Goal: Information Seeking & Learning: Learn about a topic

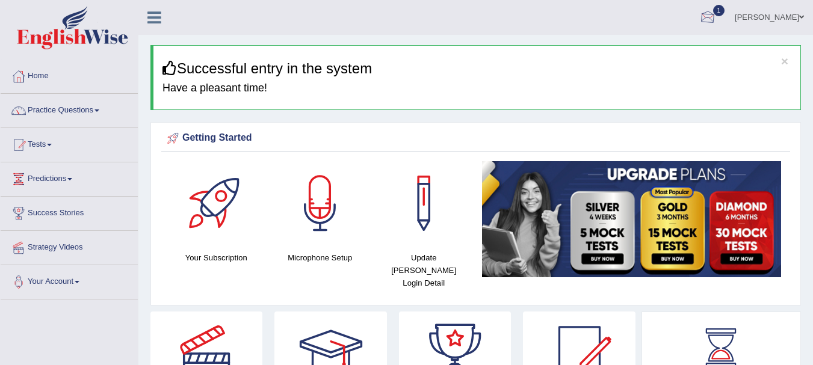
click at [716, 18] on div at bounding box center [707, 18] width 18 height 18
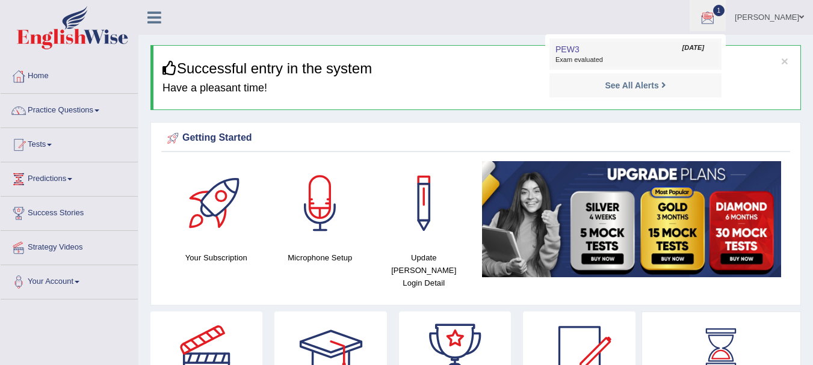
click at [665, 55] on link "PEW3 Sep 7, 2025 Exam evaluated" at bounding box center [635, 54] width 166 height 25
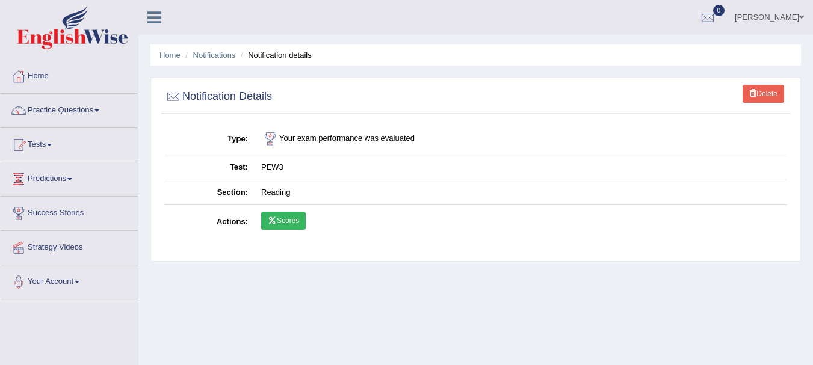
click at [290, 222] on link "Scores" at bounding box center [283, 221] width 45 height 18
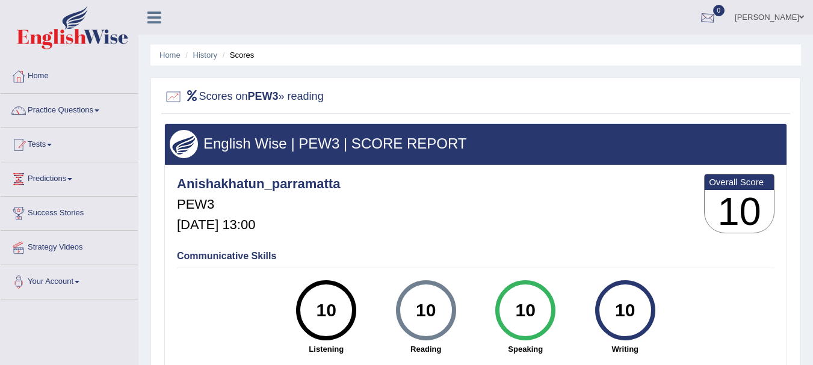
click at [716, 26] on div at bounding box center [707, 18] width 18 height 18
click at [82, 141] on link "Tests" at bounding box center [69, 143] width 137 height 30
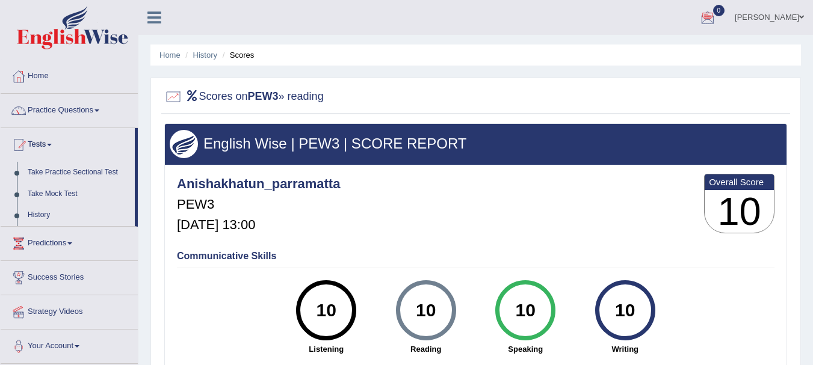
click at [92, 102] on link "Practice Questions" at bounding box center [69, 109] width 137 height 30
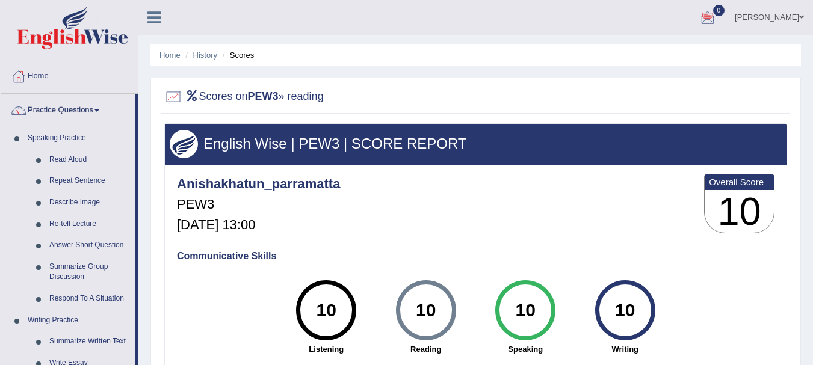
click at [149, 303] on div "Home History Scores Scores on PEW3 » reading English Wise | PEW3 | SCORE REPORT…" at bounding box center [475, 301] width 674 height 602
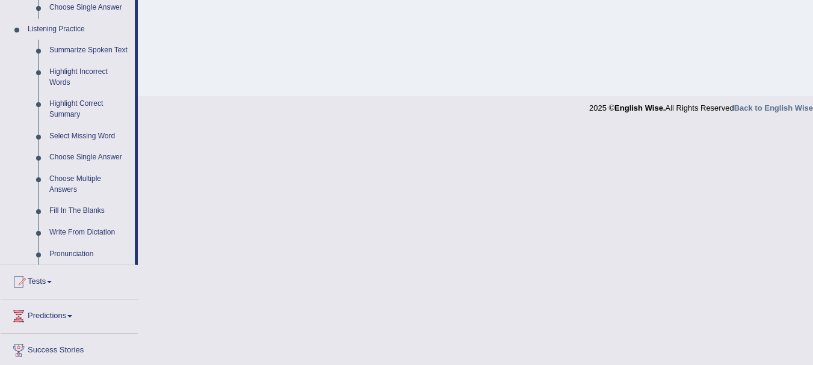
scroll to position [433, 0]
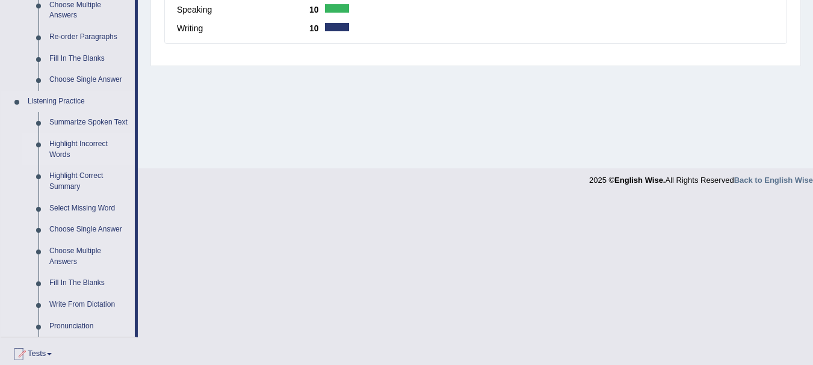
click at [87, 140] on link "Highlight Incorrect Words" at bounding box center [89, 150] width 91 height 32
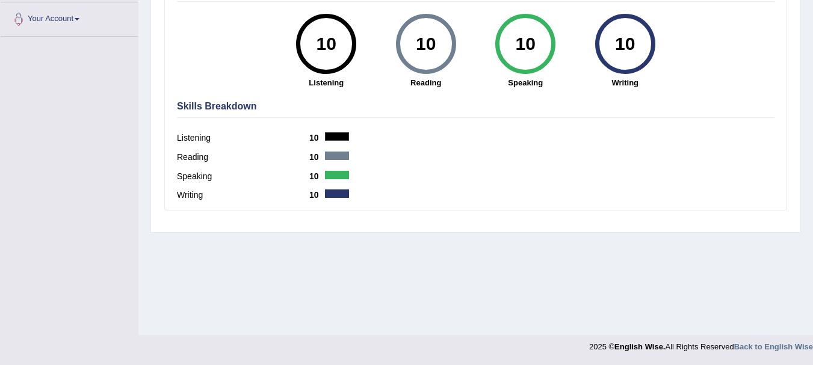
scroll to position [266, 0]
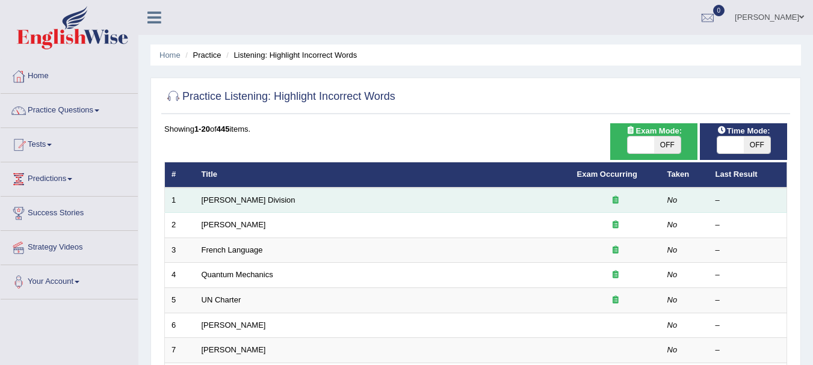
click at [227, 193] on td "[PERSON_NAME] Division" at bounding box center [382, 200] width 375 height 25
click at [222, 199] on link "Ward Division" at bounding box center [249, 200] width 94 height 9
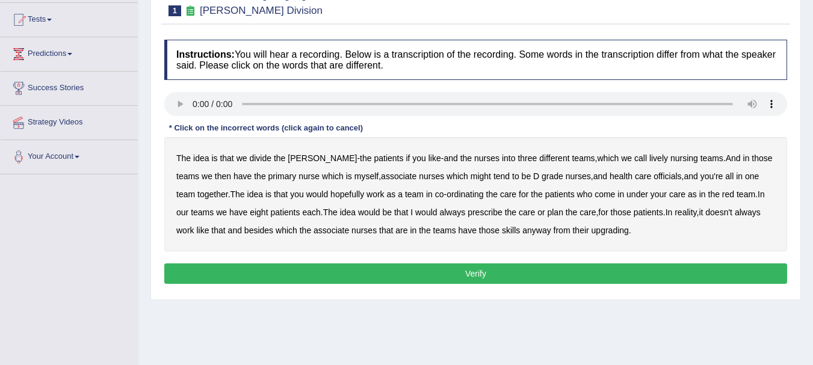
scroll to position [120, 0]
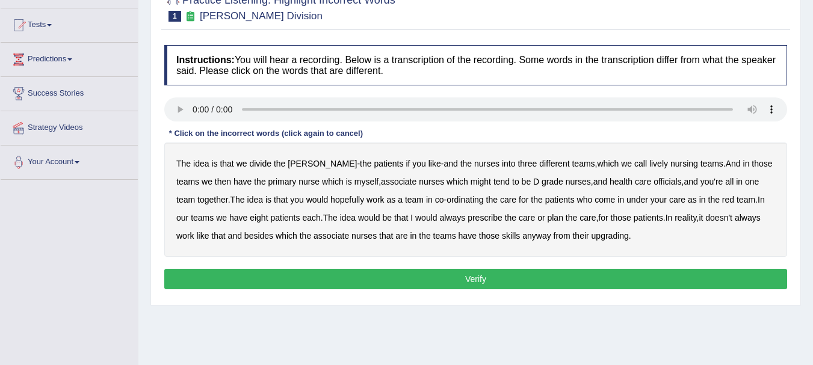
click at [268, 180] on b "primary" at bounding box center [282, 182] width 28 height 10
click at [497, 276] on button "Verify" at bounding box center [475, 279] width 623 height 20
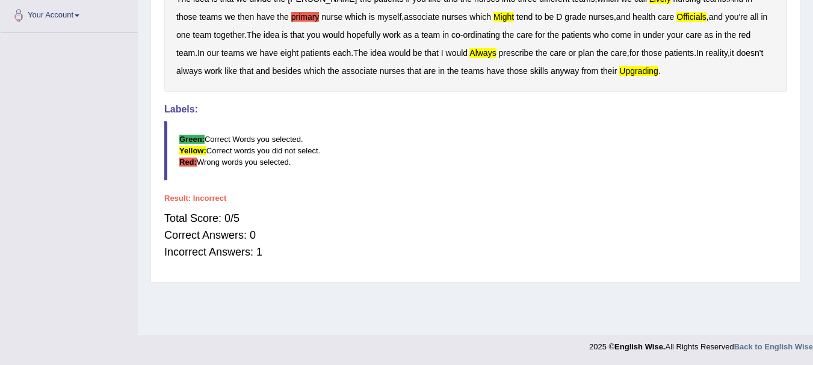
scroll to position [0, 0]
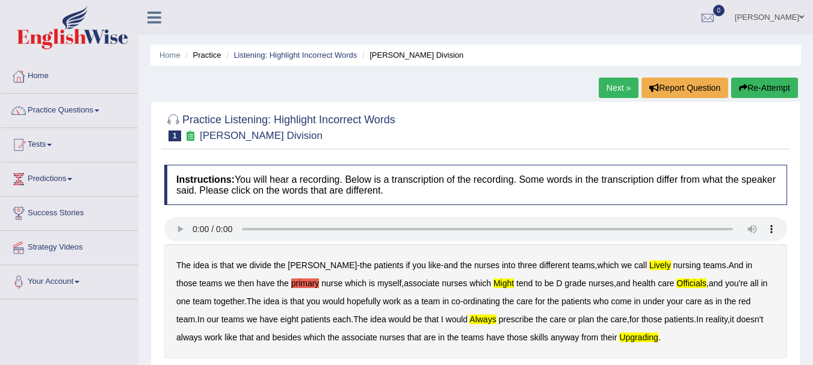
click at [618, 91] on link "Next »" at bounding box center [619, 88] width 40 height 20
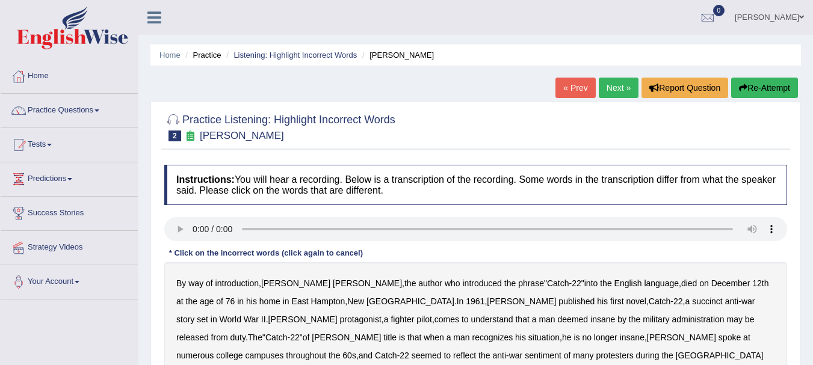
click at [671, 321] on b "administration" at bounding box center [697, 320] width 52 height 10
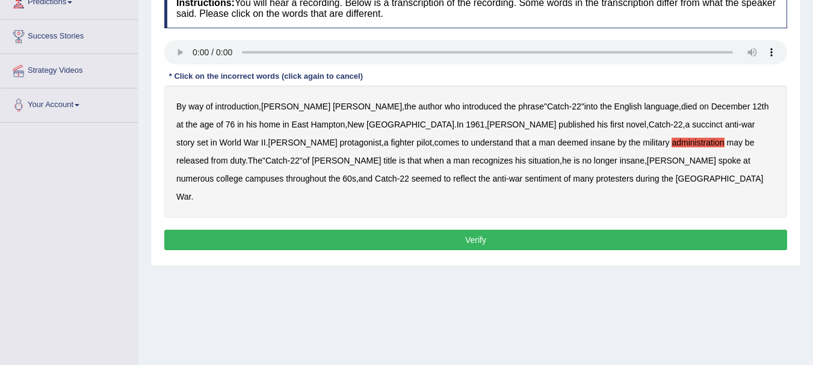
scroll to position [266, 0]
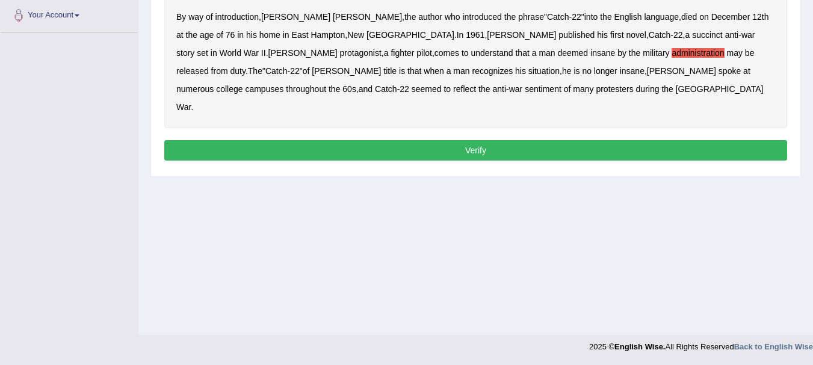
click at [548, 140] on button "Verify" at bounding box center [475, 150] width 623 height 20
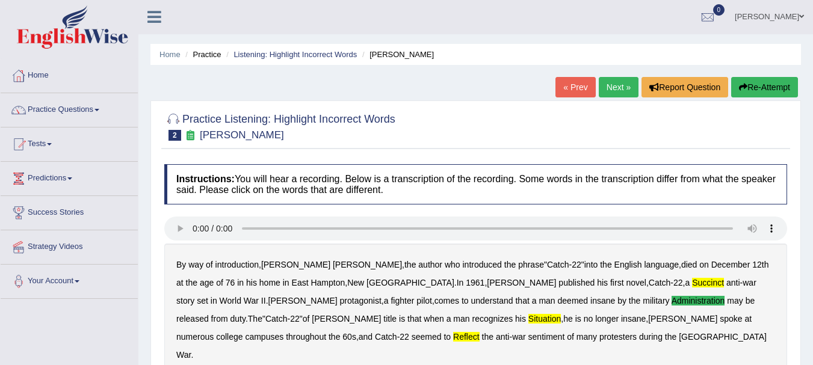
scroll to position [0, 0]
click at [624, 90] on link "Next »" at bounding box center [619, 88] width 40 height 20
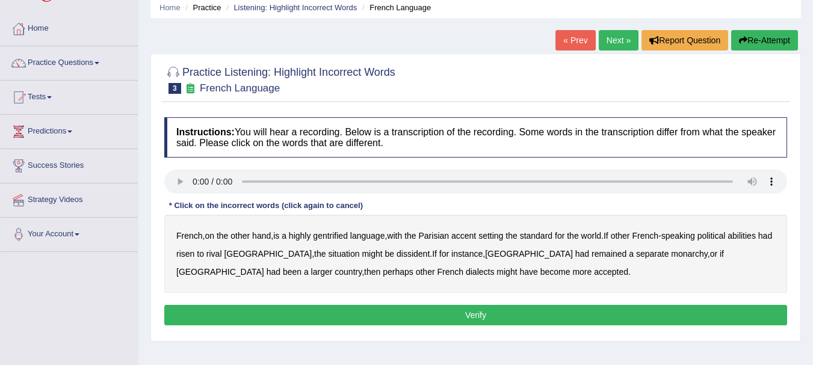
scroll to position [48, 0]
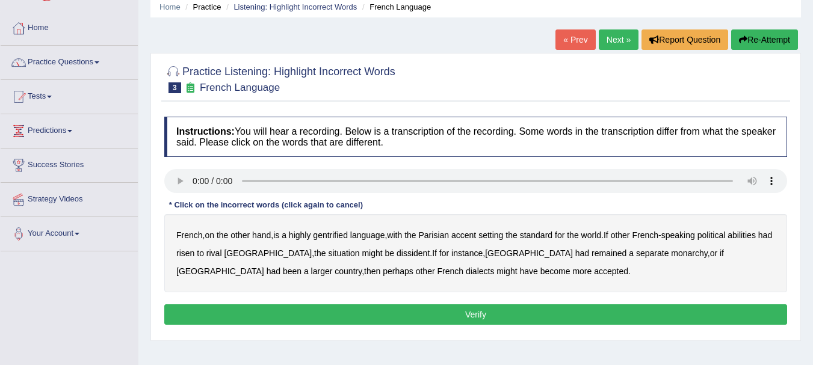
click at [339, 233] on b "gentrified" at bounding box center [330, 235] width 35 height 10
click at [396, 249] on b "dissident" at bounding box center [412, 253] width 33 height 10
click at [671, 252] on b "monarchy" at bounding box center [689, 253] width 36 height 10
click at [452, 312] on button "Verify" at bounding box center [475, 314] width 623 height 20
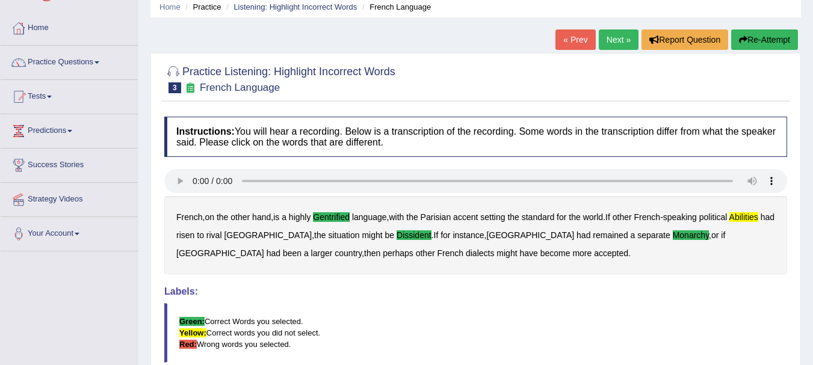
click at [452, 312] on blockquote "Green: Correct Words you selected. Yellow: Correct words you did not select. Re…" at bounding box center [475, 333] width 623 height 60
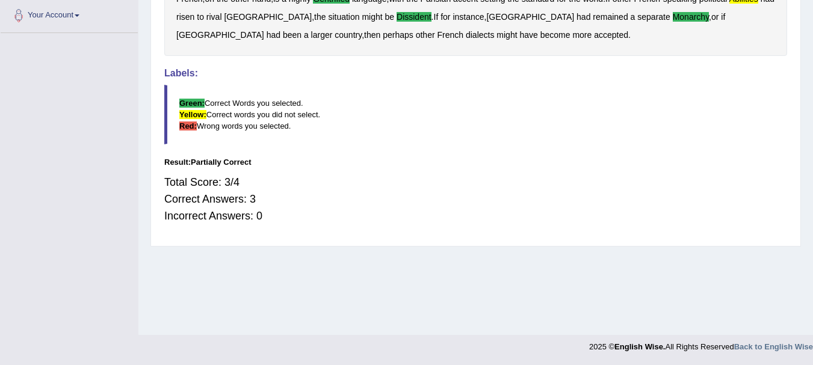
scroll to position [0, 0]
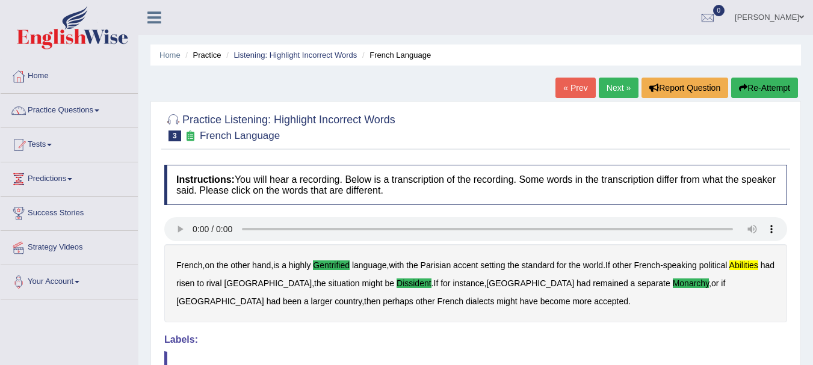
click at [624, 95] on link "Next »" at bounding box center [619, 88] width 40 height 20
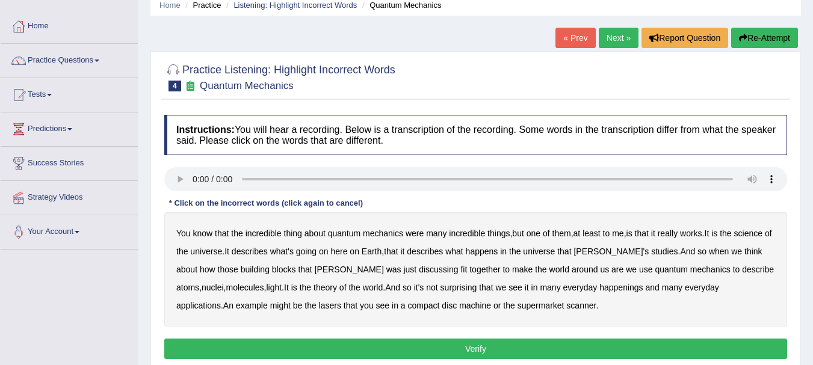
scroll to position [54, 0]
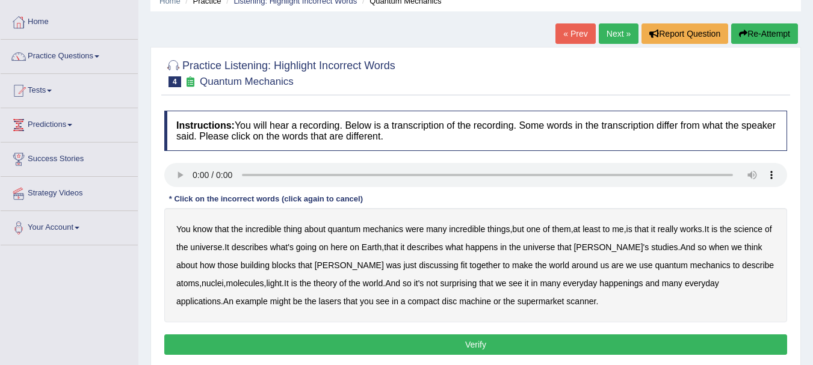
click at [761, 229] on b "science" at bounding box center [748, 229] width 28 height 10
click at [224, 279] on b "nuclei" at bounding box center [213, 284] width 22 height 10
click at [599, 283] on b "happenings" at bounding box center [620, 284] width 43 height 10
click at [520, 344] on button "Verify" at bounding box center [475, 344] width 623 height 20
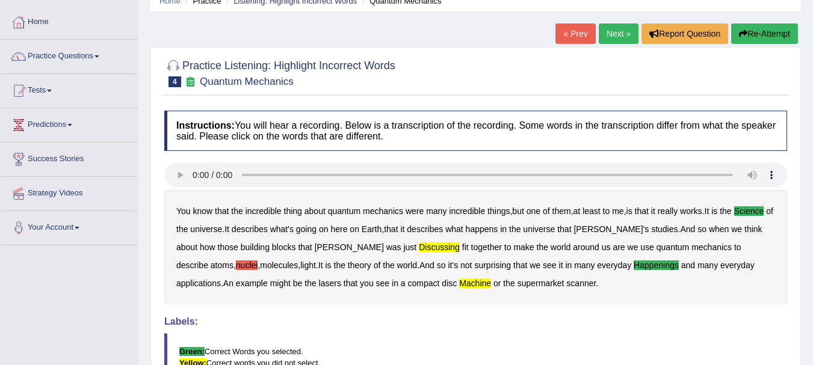
click at [258, 260] on b "nuclei" at bounding box center [247, 265] width 22 height 10
click at [419, 245] on b "discussing" at bounding box center [439, 247] width 41 height 10
click at [459, 279] on b "machine" at bounding box center [475, 284] width 32 height 10
click at [258, 260] on b "nuclei" at bounding box center [247, 265] width 22 height 10
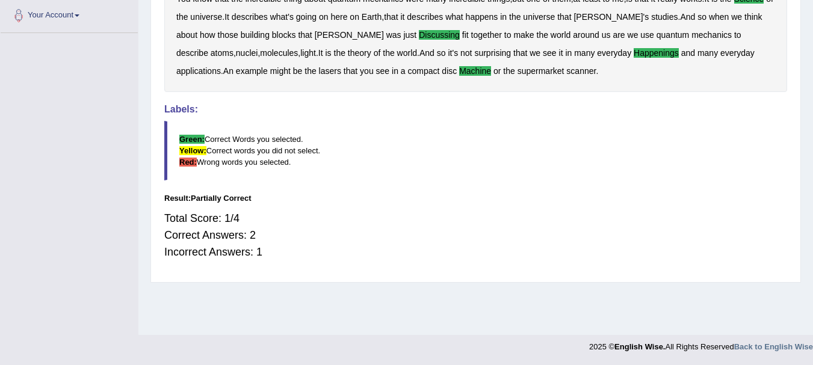
scroll to position [0, 0]
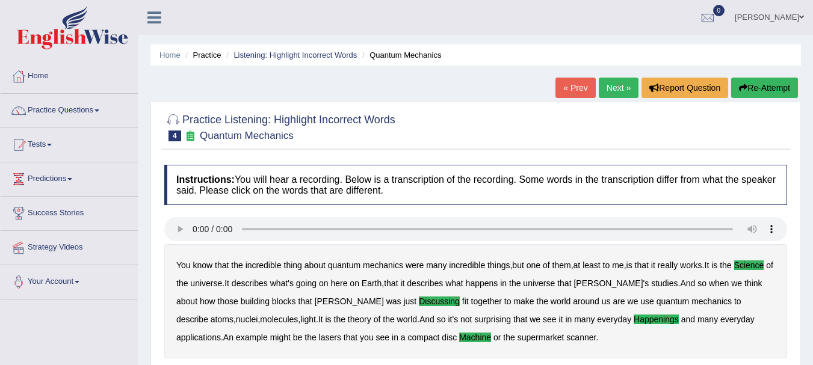
click at [626, 89] on link "Next »" at bounding box center [619, 88] width 40 height 20
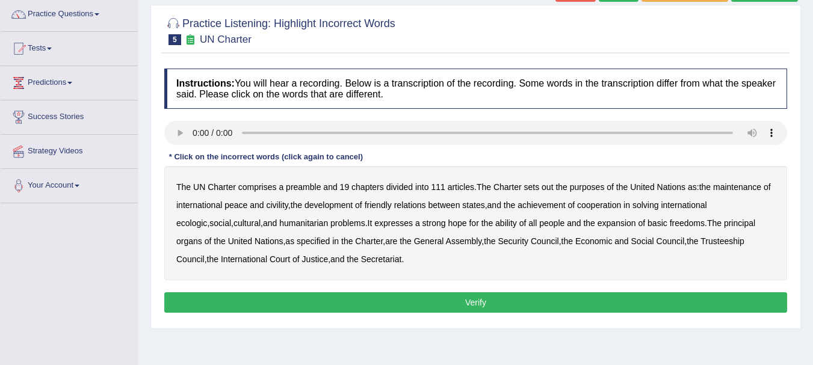
scroll to position [105, 0]
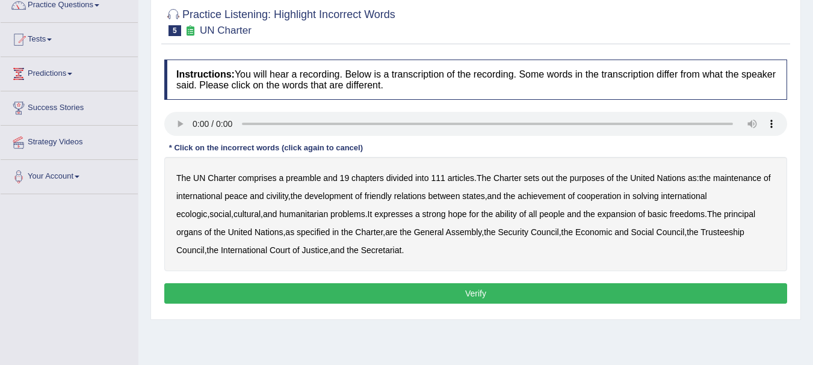
click at [276, 199] on b "civility" at bounding box center [277, 196] width 22 height 10
click at [207, 209] on b "ecologic" at bounding box center [191, 214] width 31 height 10
click at [495, 215] on b "ability" at bounding box center [506, 214] width 22 height 10
click at [492, 286] on button "Verify" at bounding box center [475, 293] width 623 height 20
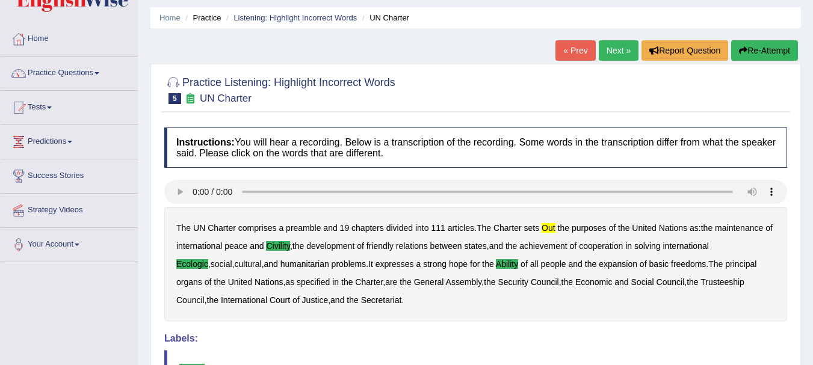
scroll to position [0, 0]
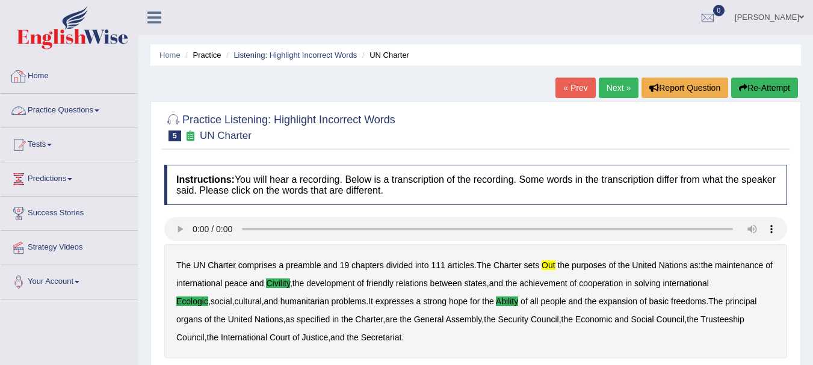
click at [99, 111] on span at bounding box center [96, 110] width 5 height 2
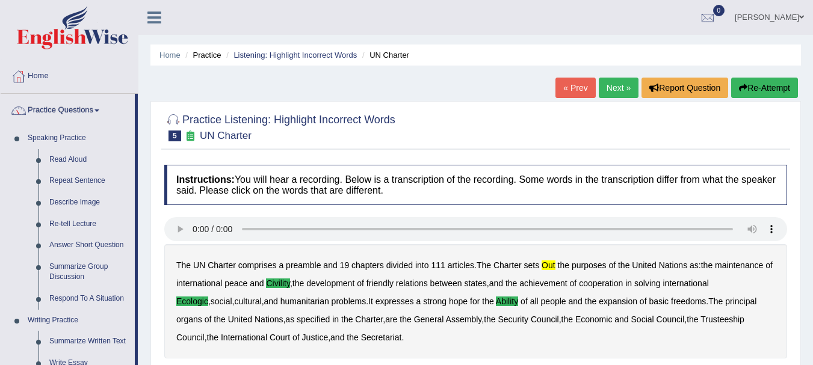
click at [148, 271] on div "Home Practice Listening: Highlight Incorrect Words UN Charter « Prev Next » Rep…" at bounding box center [475, 301] width 674 height 602
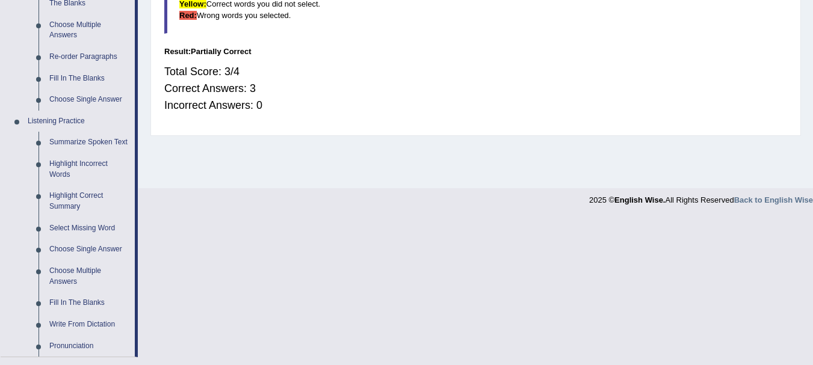
scroll to position [481, 0]
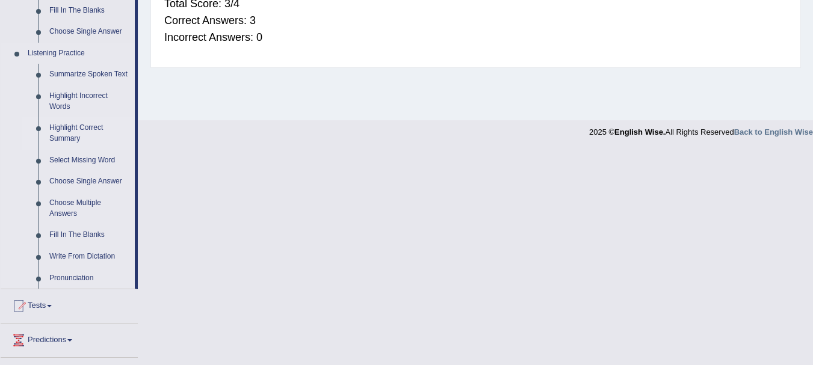
click at [67, 130] on link "Highlight Correct Summary" at bounding box center [89, 133] width 91 height 32
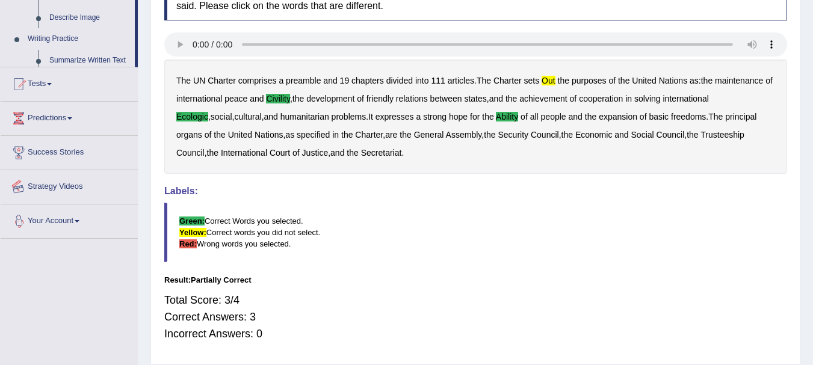
scroll to position [266, 0]
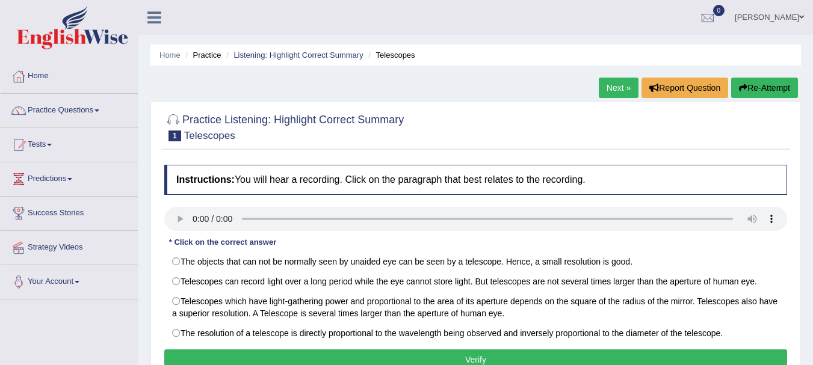
drag, startPoint x: 811, startPoint y: 145, endPoint x: 811, endPoint y: 167, distance: 22.3
click at [811, 167] on div "Home Practice Listening: Highlight Correct Summary Telescopes Next » Report Que…" at bounding box center [475, 301] width 674 height 602
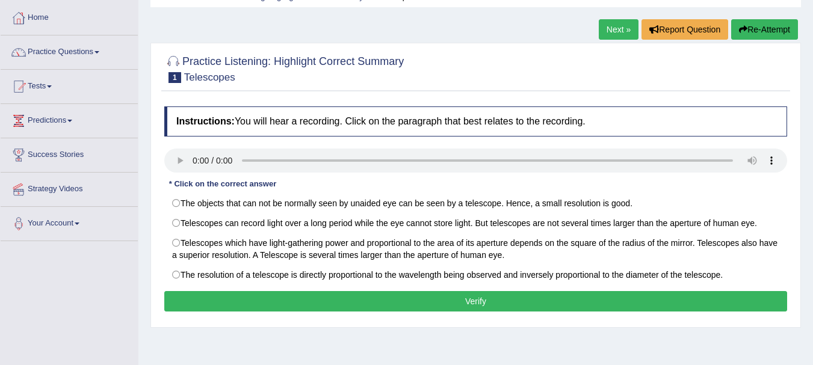
scroll to position [63, 0]
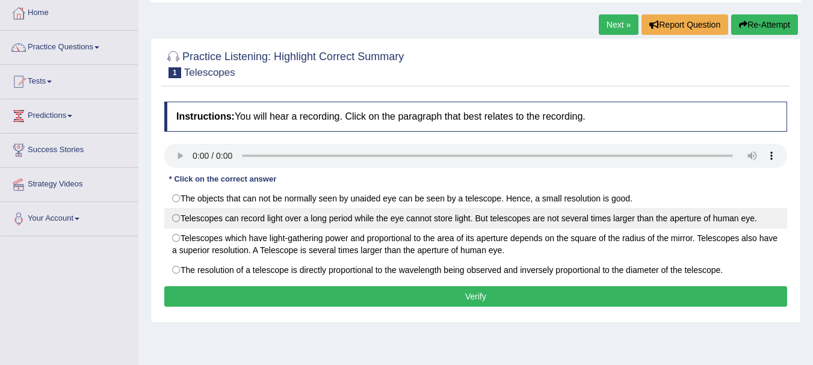
click at [495, 223] on label "Telescopes can record light over a long period while the eye cannot store light…" at bounding box center [475, 218] width 623 height 20
radio input "true"
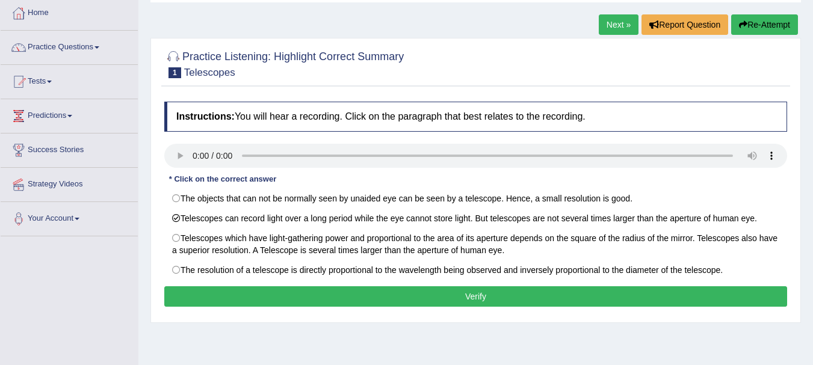
click at [484, 301] on button "Verify" at bounding box center [475, 296] width 623 height 20
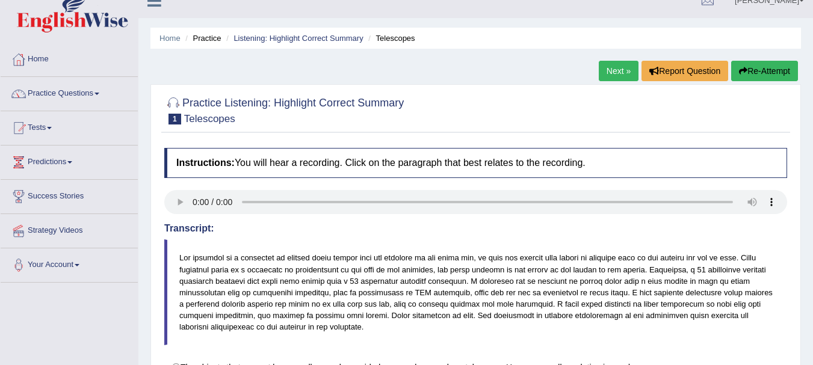
scroll to position [0, 0]
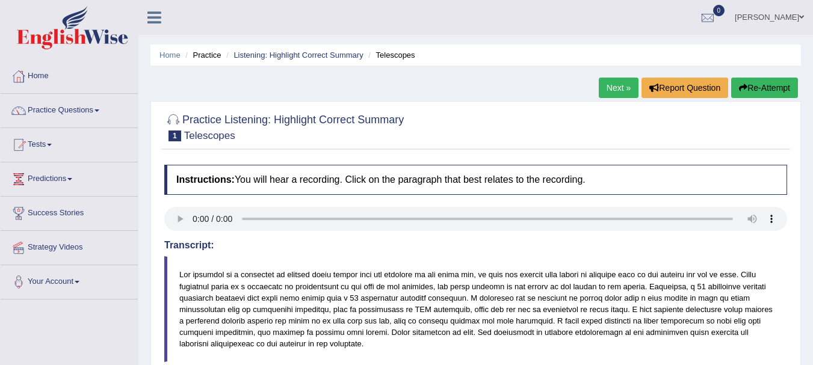
click at [627, 82] on link "Next »" at bounding box center [619, 88] width 40 height 20
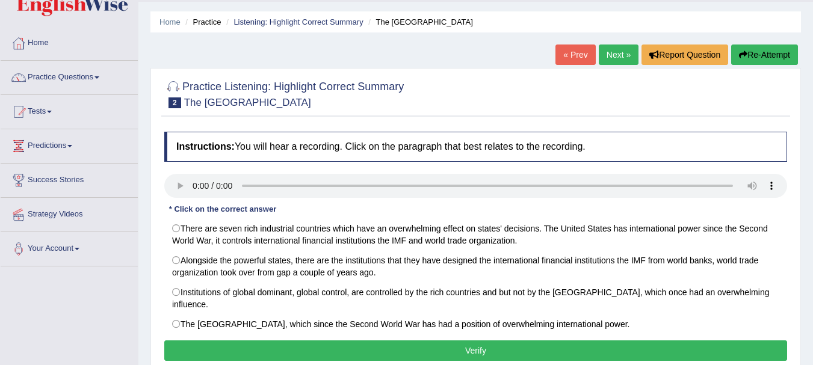
scroll to position [34, 0]
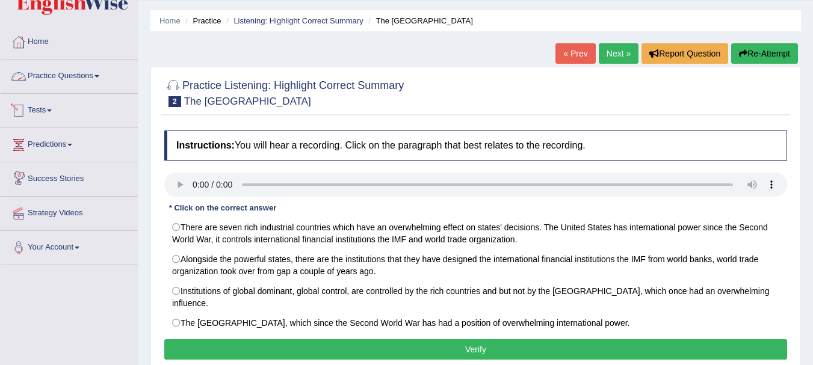
click at [102, 70] on link "Practice Questions" at bounding box center [69, 75] width 137 height 30
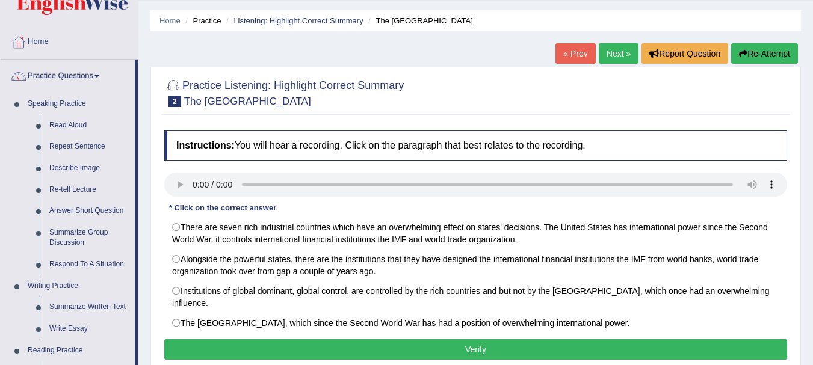
click at [147, 265] on div "Home Practice Listening: Highlight Correct Summary The United States « Prev Nex…" at bounding box center [475, 267] width 674 height 602
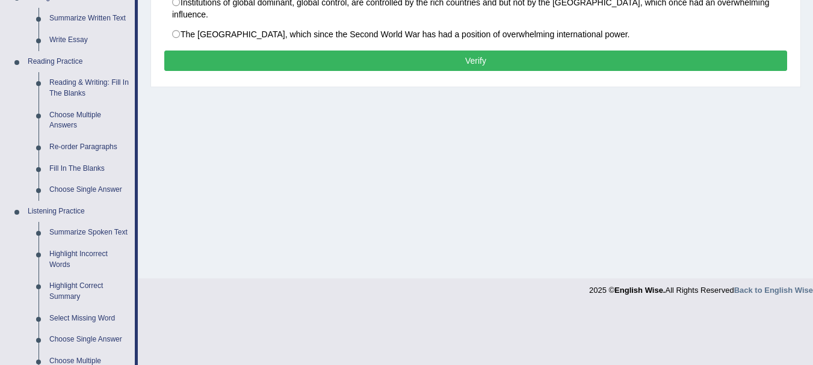
scroll to position [443, 0]
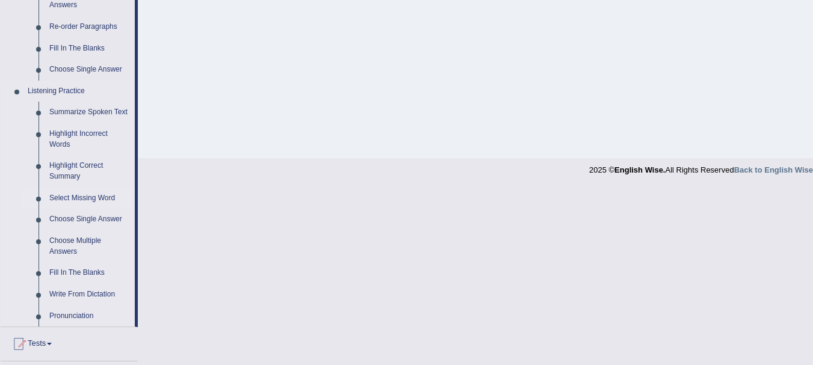
click at [82, 196] on link "Select Missing Word" at bounding box center [89, 199] width 91 height 22
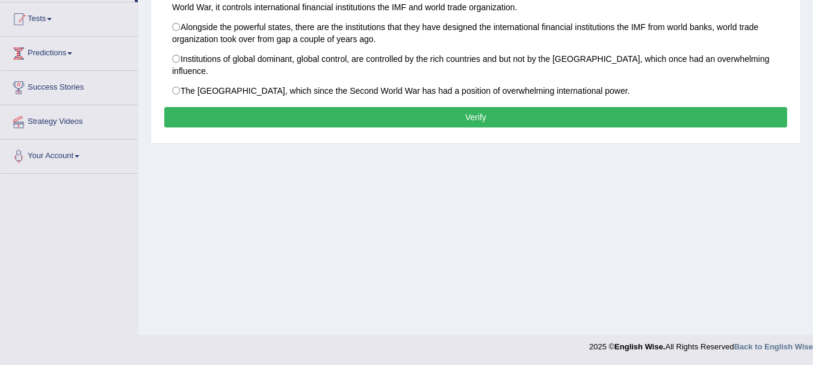
scroll to position [266, 0]
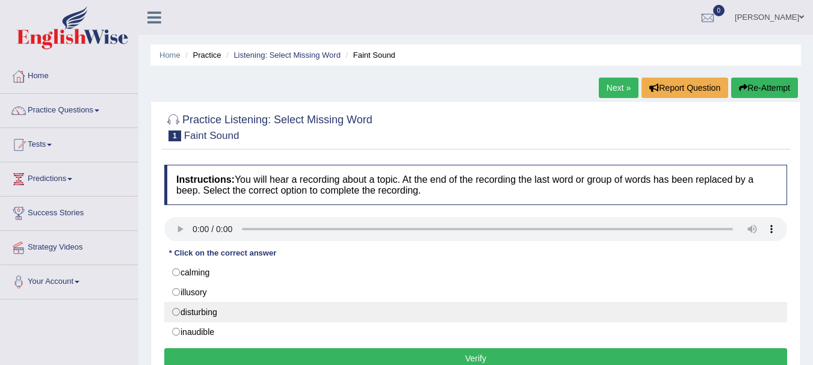
click at [174, 313] on label "disturbing" at bounding box center [475, 312] width 623 height 20
radio input "true"
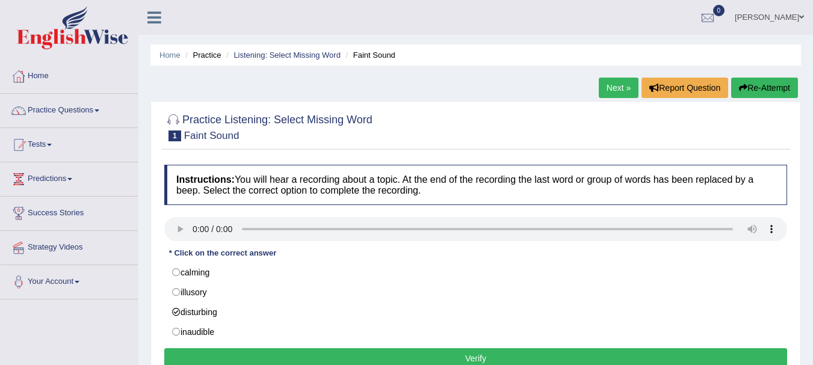
click at [309, 357] on button "Verify" at bounding box center [475, 358] width 623 height 20
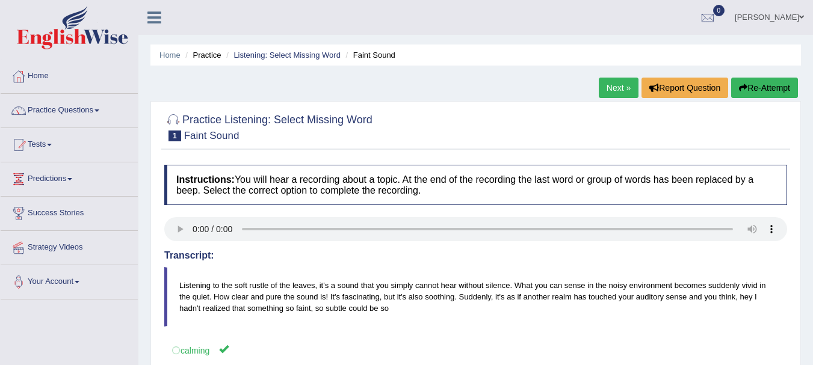
click at [625, 94] on link "Next »" at bounding box center [619, 88] width 40 height 20
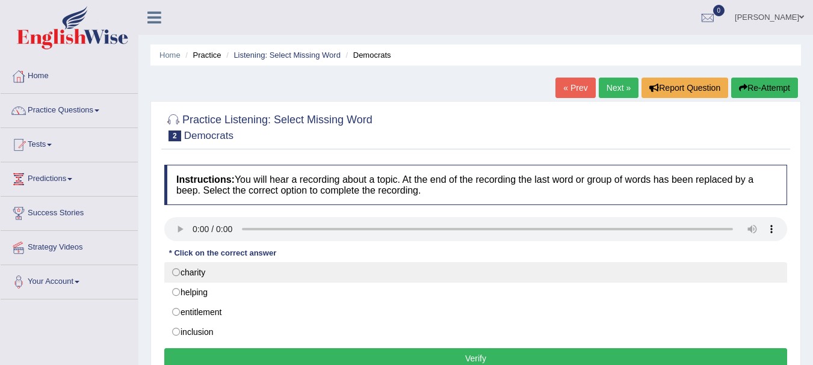
click at [174, 274] on label "charity" at bounding box center [475, 272] width 623 height 20
radio input "true"
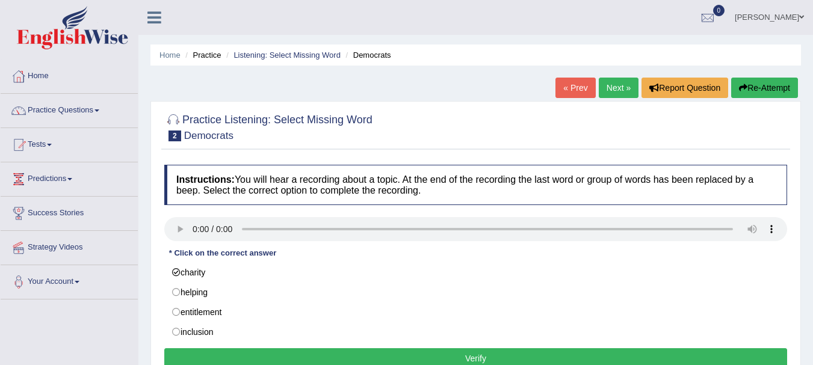
click at [297, 358] on button "Verify" at bounding box center [475, 358] width 623 height 20
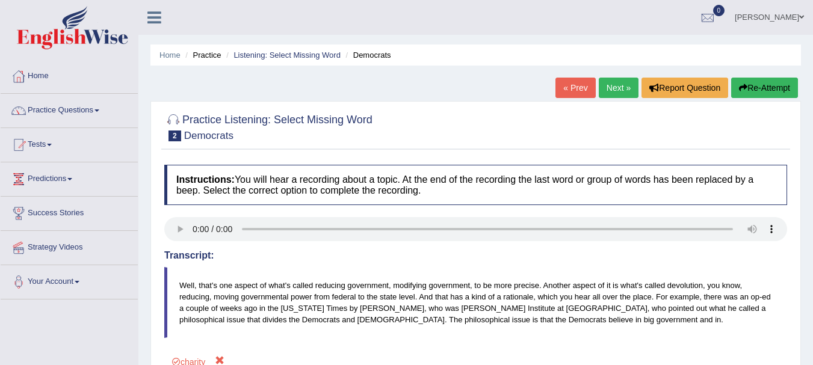
click at [603, 89] on link "Next »" at bounding box center [619, 88] width 40 height 20
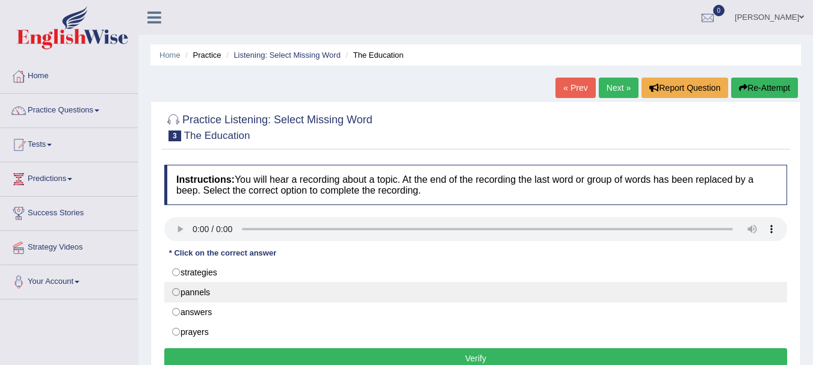
click at [171, 294] on label "pannels" at bounding box center [475, 292] width 623 height 20
radio input "true"
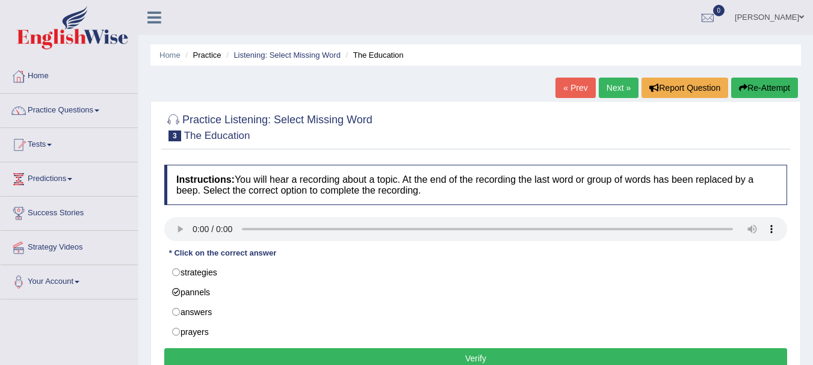
click at [280, 356] on button "Verify" at bounding box center [475, 358] width 623 height 20
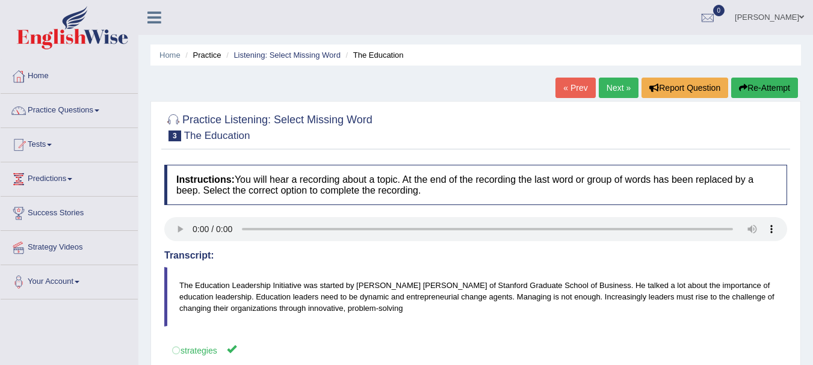
click at [626, 85] on link "Next »" at bounding box center [619, 88] width 40 height 20
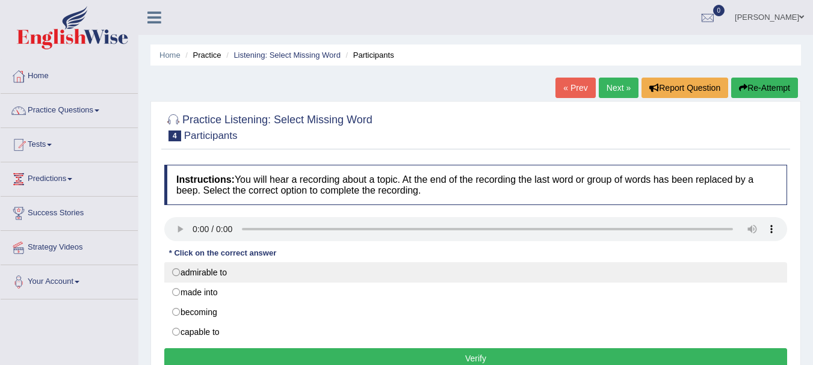
click at [174, 274] on label "admirable to" at bounding box center [475, 272] width 623 height 20
radio input "true"
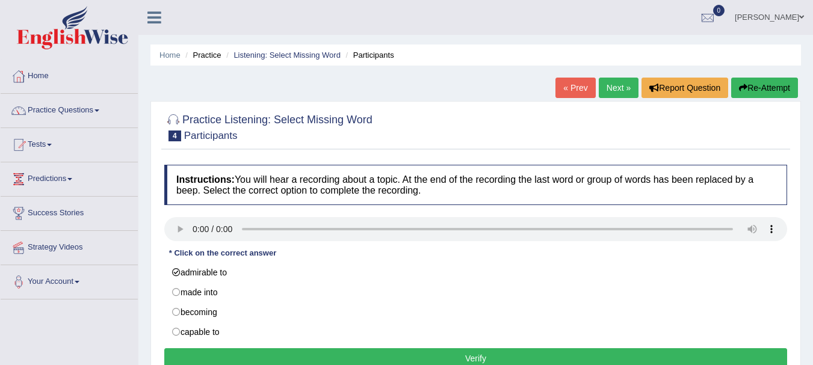
click at [424, 355] on button "Verify" at bounding box center [475, 358] width 623 height 20
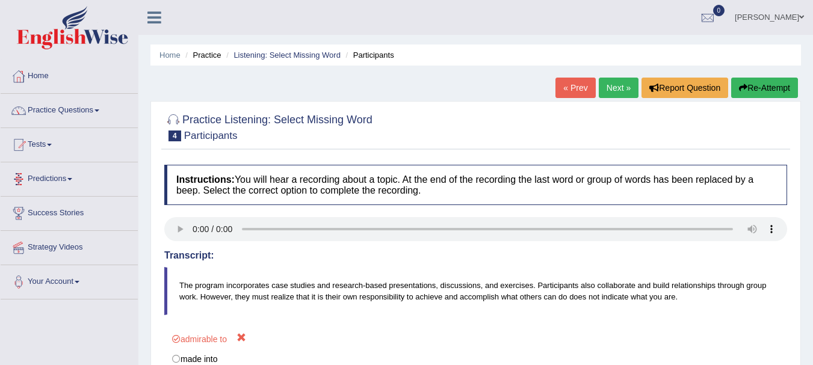
click at [73, 177] on link "Predictions" at bounding box center [69, 177] width 137 height 30
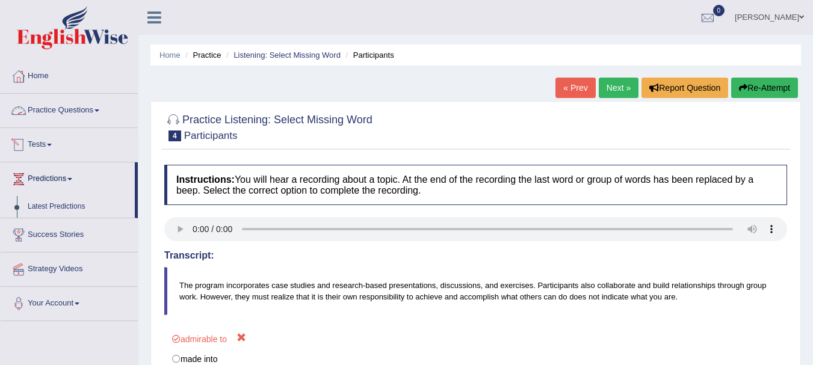
click at [71, 114] on link "Practice Questions" at bounding box center [69, 109] width 137 height 30
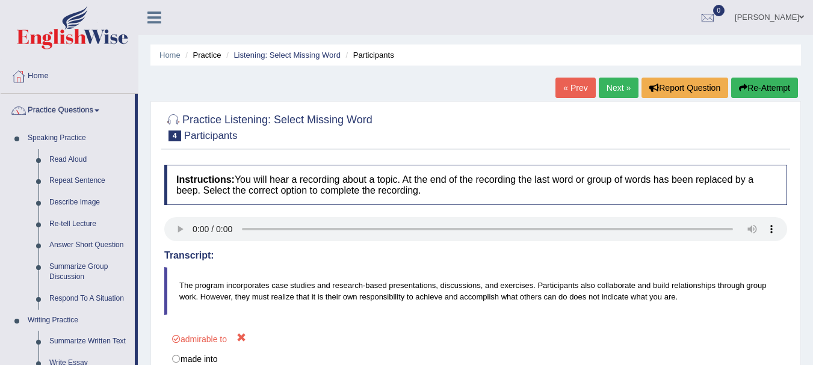
click at [145, 291] on div "Home Practice Listening: Select Missing Word Participants « Prev Next » Report …" at bounding box center [475, 301] width 674 height 602
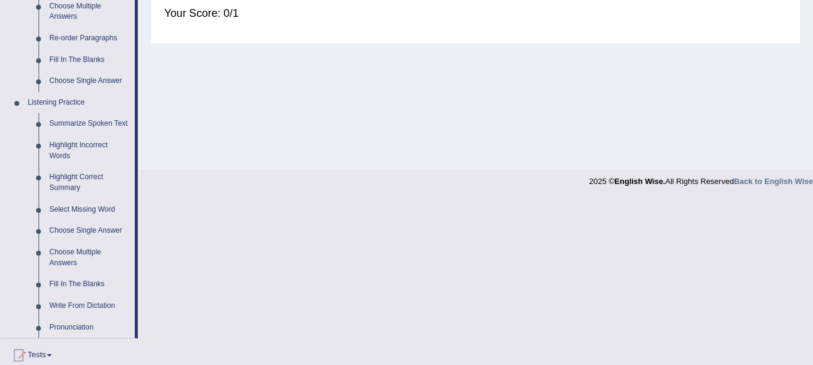
scroll to position [433, 0]
click at [109, 227] on link "Choose Single Answer" at bounding box center [89, 230] width 91 height 22
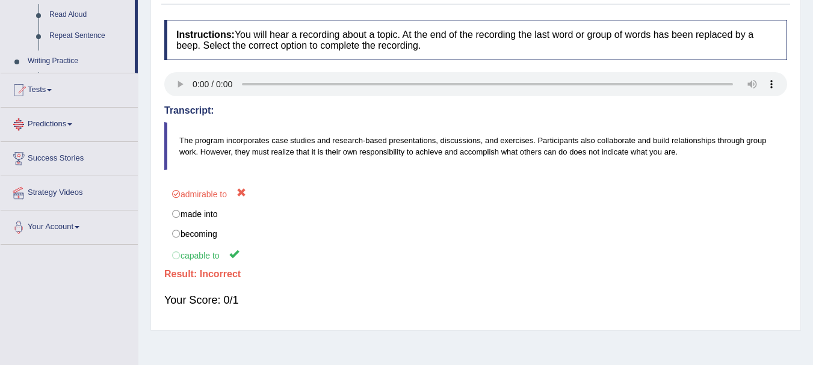
scroll to position [266, 0]
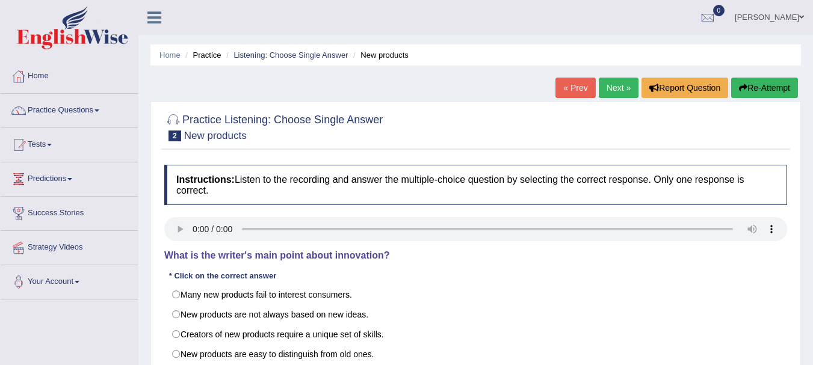
click at [479, 267] on div "Instructions: Listen to the recording and answer the multiple-choice question b…" at bounding box center [475, 280] width 629 height 242
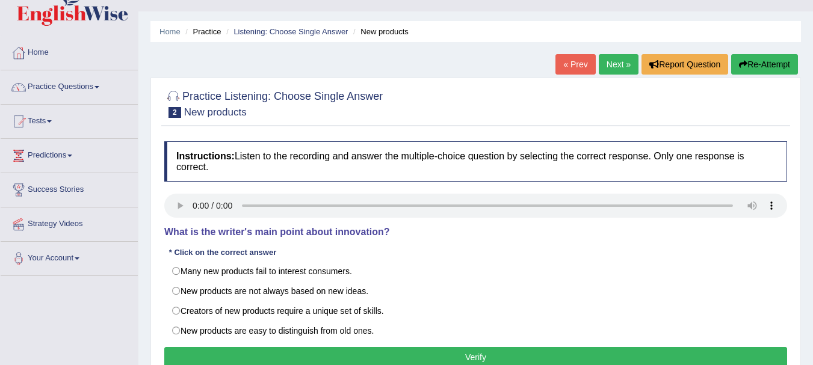
scroll to position [24, 0]
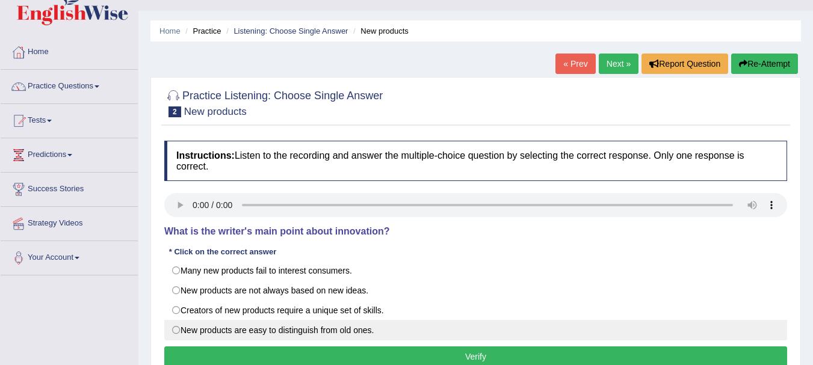
click at [177, 326] on label "New products are easy to distinguish from old ones." at bounding box center [475, 330] width 623 height 20
radio input "true"
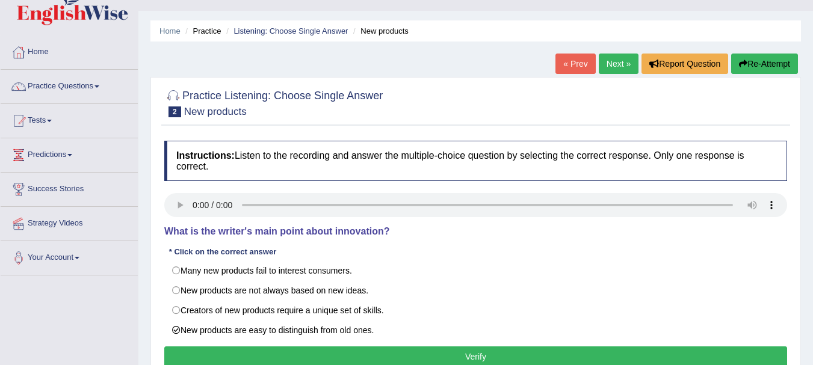
click at [218, 351] on button "Verify" at bounding box center [475, 356] width 623 height 20
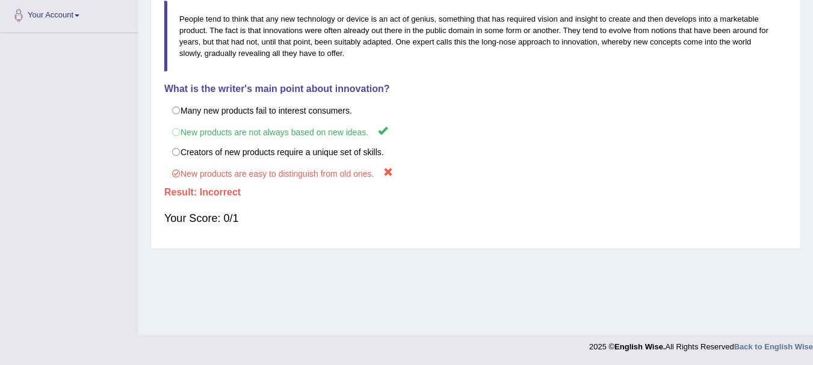
scroll to position [0, 0]
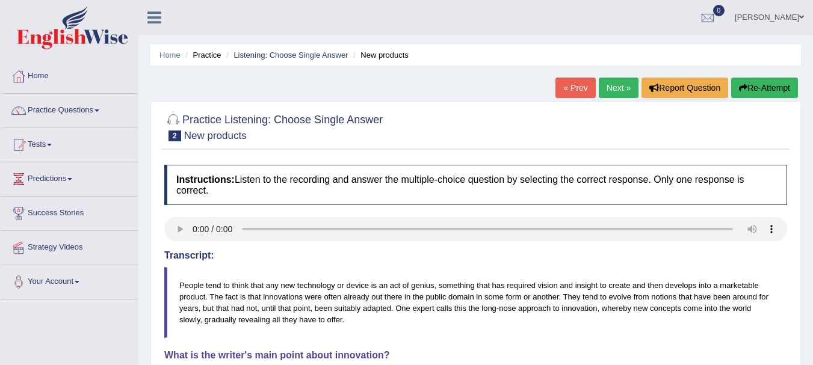
click at [334, 212] on div "Instructions: Listen to the recording and answer the multiple-choice question b…" at bounding box center [475, 334] width 629 height 350
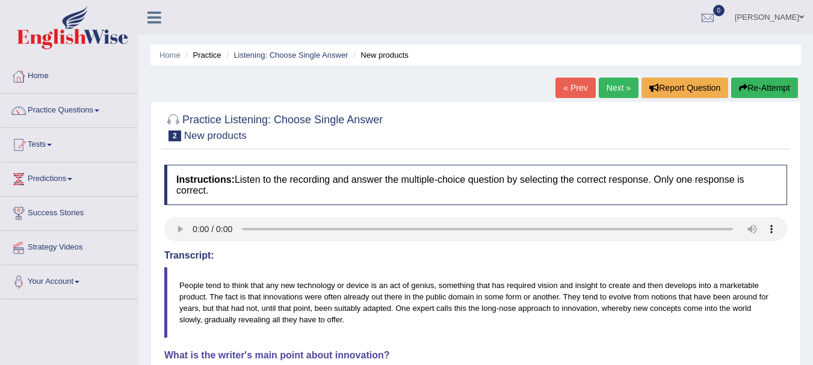
click at [334, 212] on div "Instructions: Listen to the recording and answer the multiple-choice question b…" at bounding box center [475, 334] width 629 height 350
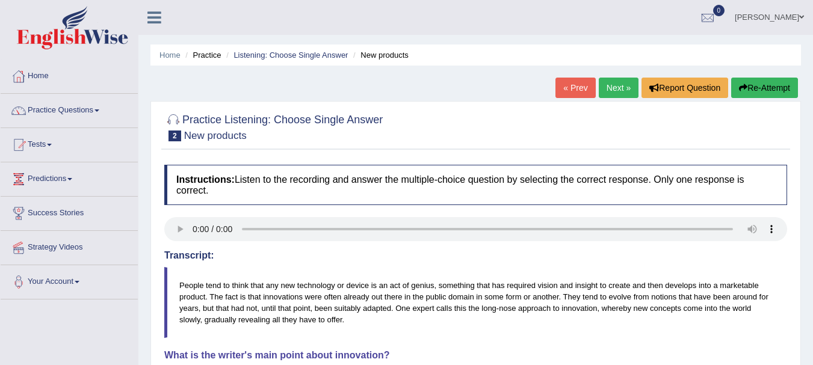
click at [334, 212] on div "Instructions: Listen to the recording and answer the multiple-choice question b…" at bounding box center [475, 334] width 629 height 350
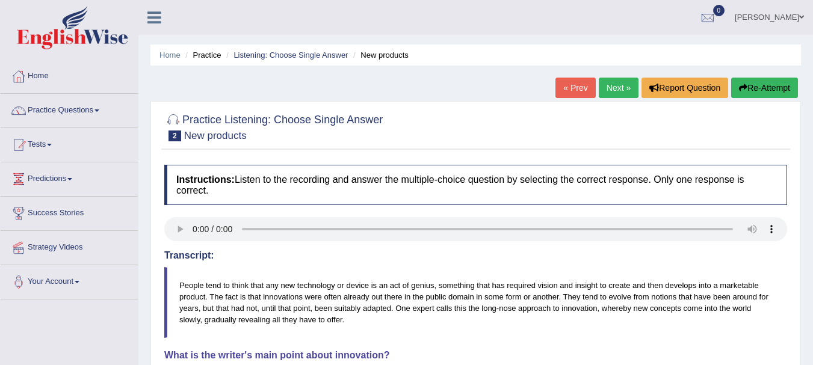
click at [334, 212] on div "Instructions: Listen to the recording and answer the multiple-choice question b…" at bounding box center [475, 334] width 629 height 350
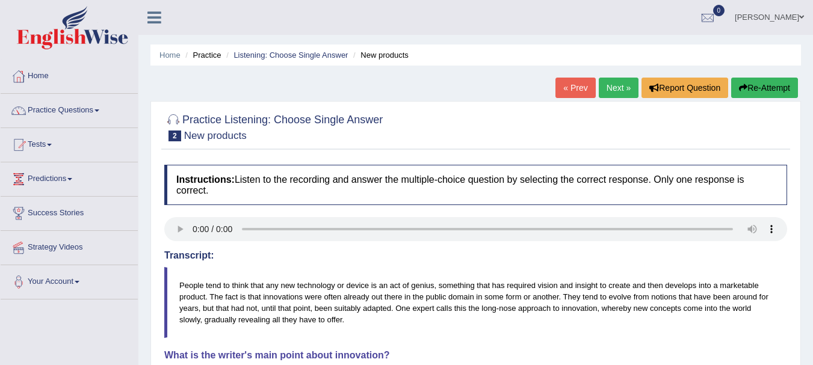
click at [334, 212] on div "Instructions: Listen to the recording and answer the multiple-choice question b…" at bounding box center [475, 334] width 629 height 350
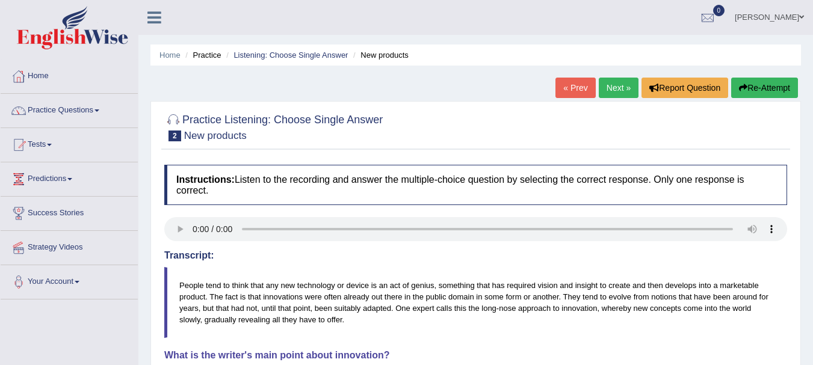
click at [334, 212] on div "Instructions: Listen to the recording and answer the multiple-choice question b…" at bounding box center [475, 334] width 629 height 350
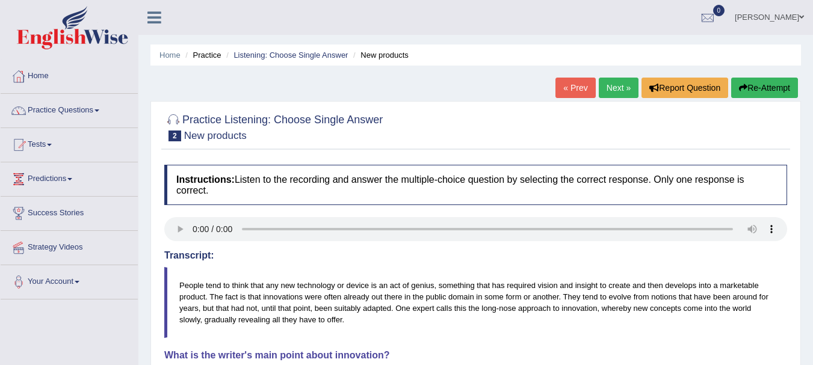
click at [334, 212] on div "Instructions: Listen to the recording and answer the multiple-choice question b…" at bounding box center [475, 334] width 629 height 350
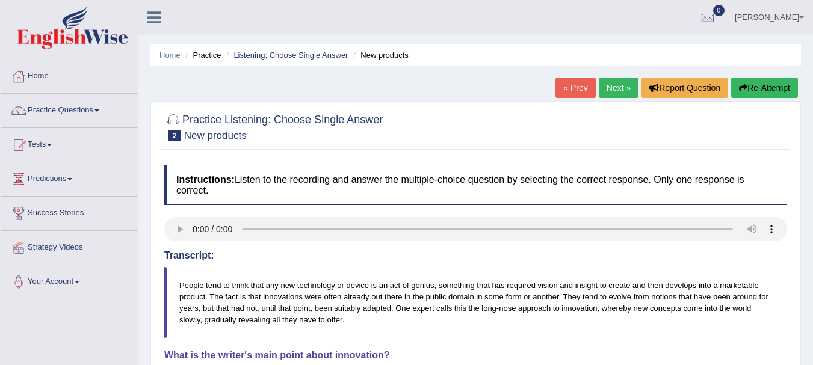
click at [336, 212] on div "Instructions: Listen to the recording and answer the multiple-choice question b…" at bounding box center [475, 334] width 629 height 350
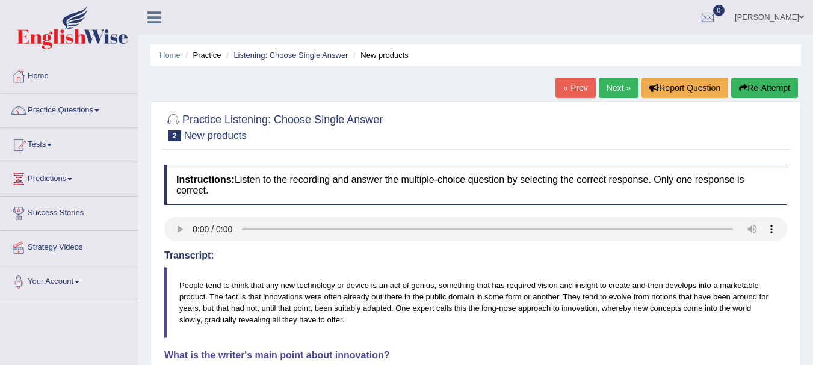
click at [336, 212] on div "Instructions: Listen to the recording and answer the multiple-choice question b…" at bounding box center [475, 334] width 629 height 350
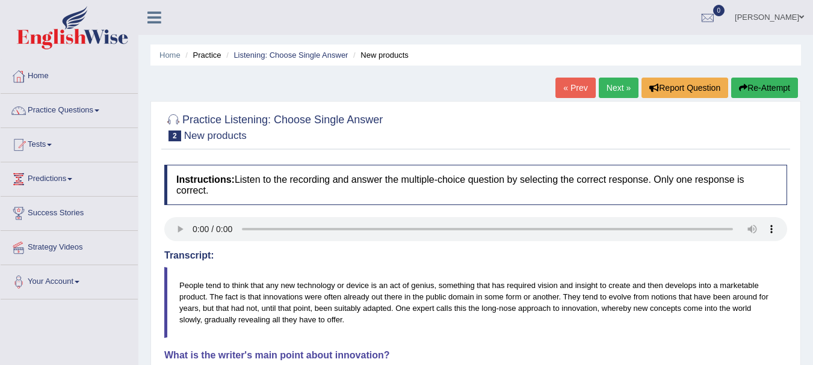
click at [336, 212] on div "Instructions: Listen to the recording and answer the multiple-choice question b…" at bounding box center [475, 334] width 629 height 350
click at [336, 211] on div "Instructions: Listen to the recording and answer the multiple-choice question b…" at bounding box center [475, 334] width 629 height 350
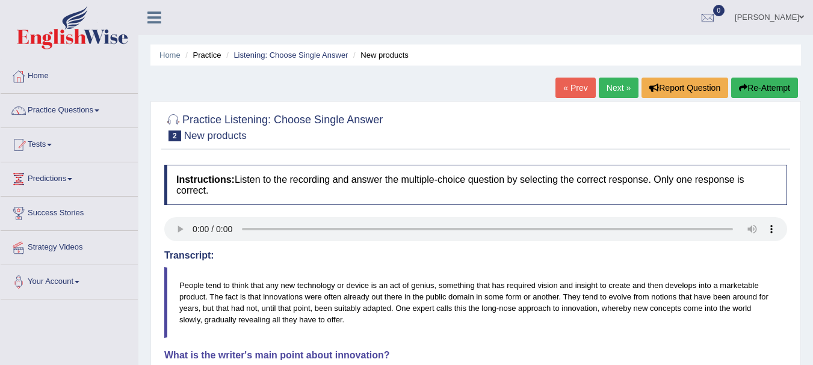
click at [336, 211] on div "Instructions: Listen to the recording and answer the multiple-choice question b…" at bounding box center [475, 334] width 629 height 350
